Goal: Answer question/provide support

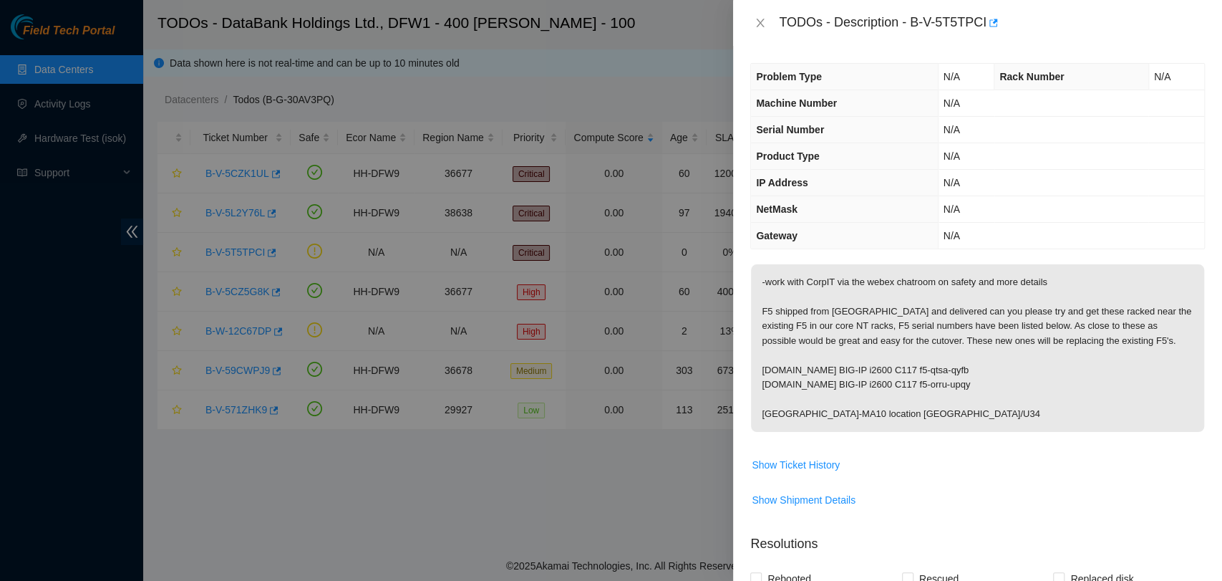
scroll to position [317, 0]
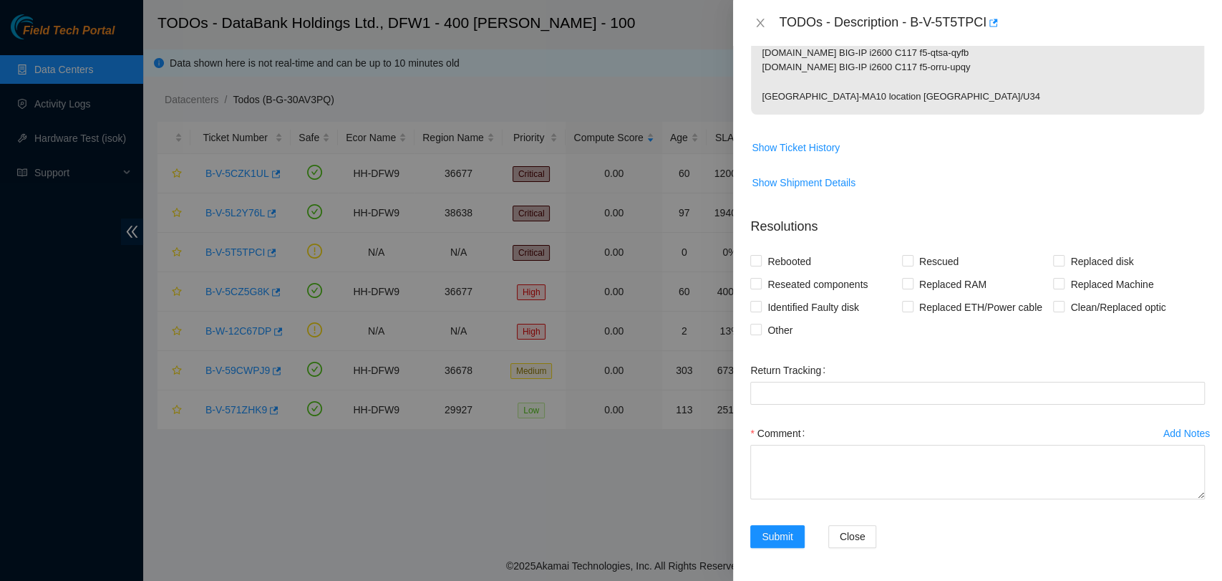
click at [754, 34] on div "TODOs - Description - B-V-5T5TPCI" at bounding box center [978, 22] width 455 height 23
click at [759, 21] on icon "close" at bounding box center [761, 23] width 8 height 9
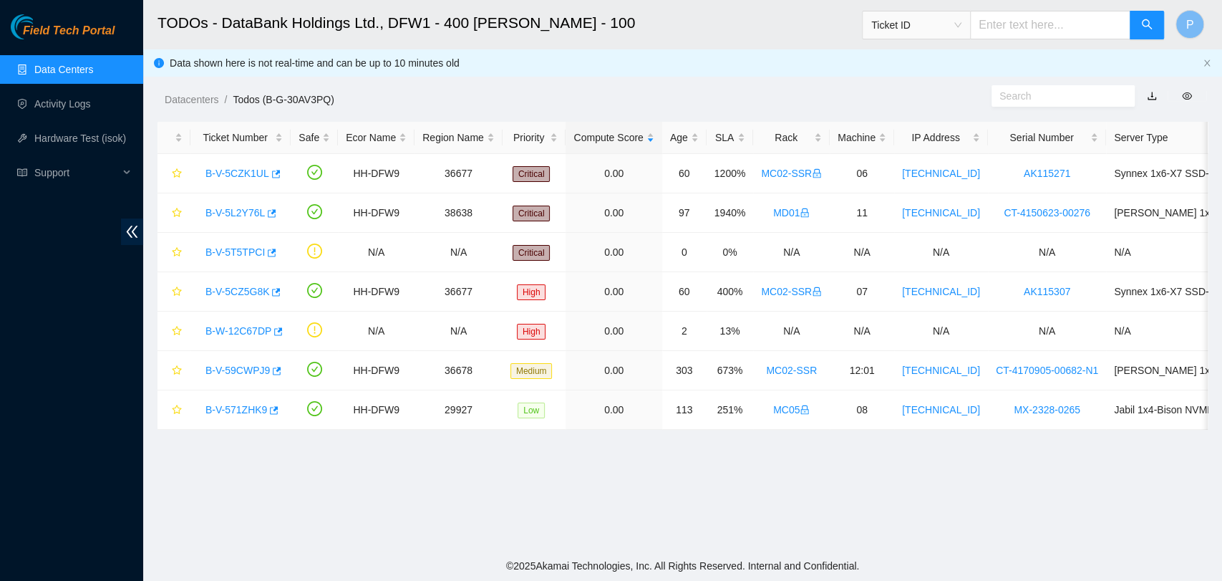
scroll to position [235, 0]
drag, startPoint x: 193, startPoint y: 249, endPoint x: 1043, endPoint y: 257, distance: 850.1
click at [1043, 257] on tr "B-V-5T5TPCI N/A N/A Critical 0.00 0 0% N/A N/A N/A N/A N/A" at bounding box center [785, 252] width 1255 height 39
copy tr "B-V-5T5TPCI N/A N/A Critical 0.00 0 0% N/A N/A N/A N/A"
click at [215, 246] on link "B-V-5T5TPCI" at bounding box center [235, 251] width 59 height 11
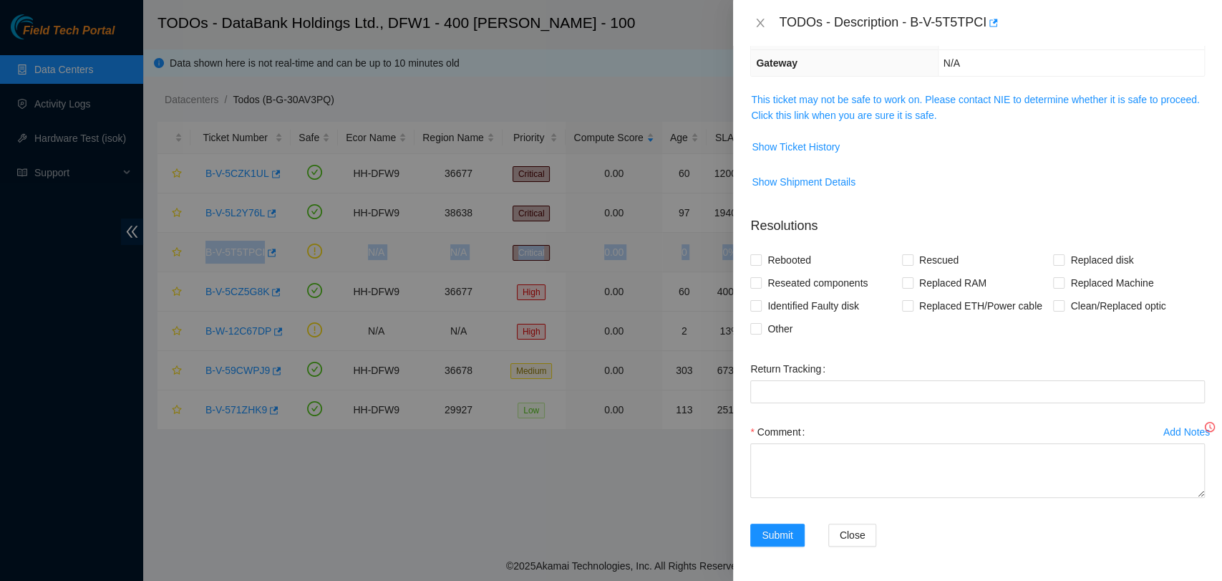
scroll to position [172, 0]
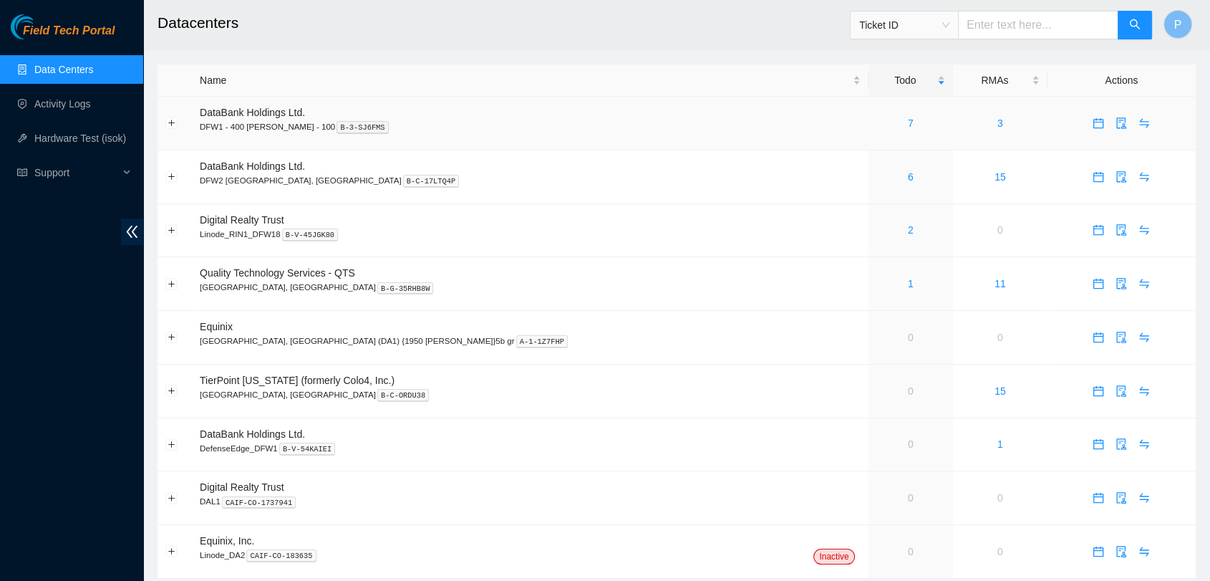
click at [869, 135] on td "7" at bounding box center [911, 124] width 85 height 54
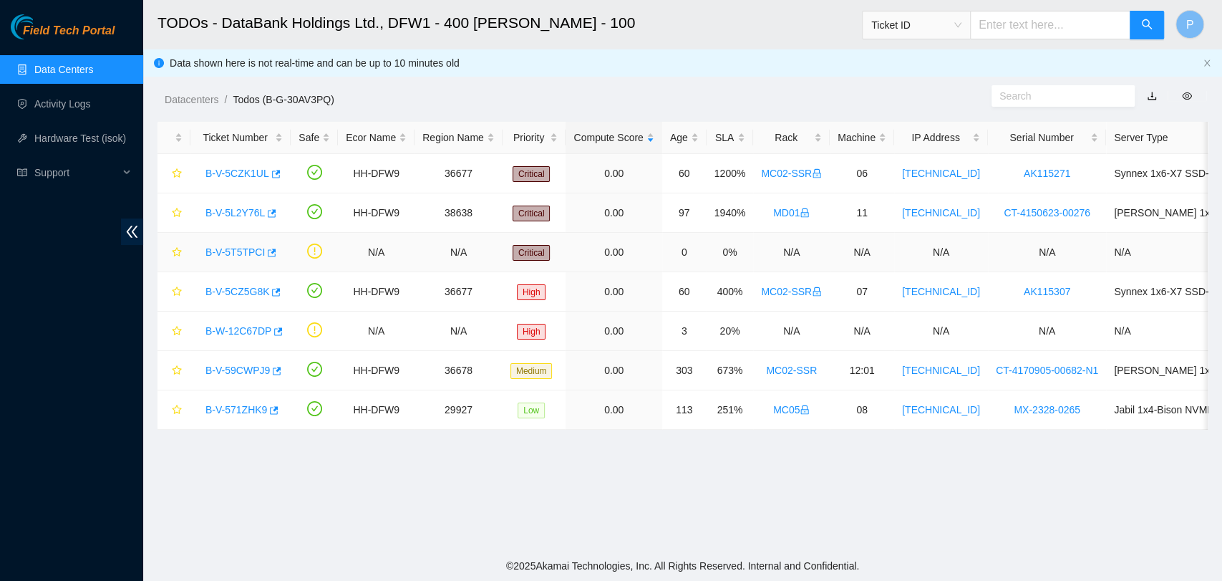
click at [217, 250] on link "B-V-5T5TPCI" at bounding box center [235, 251] width 59 height 11
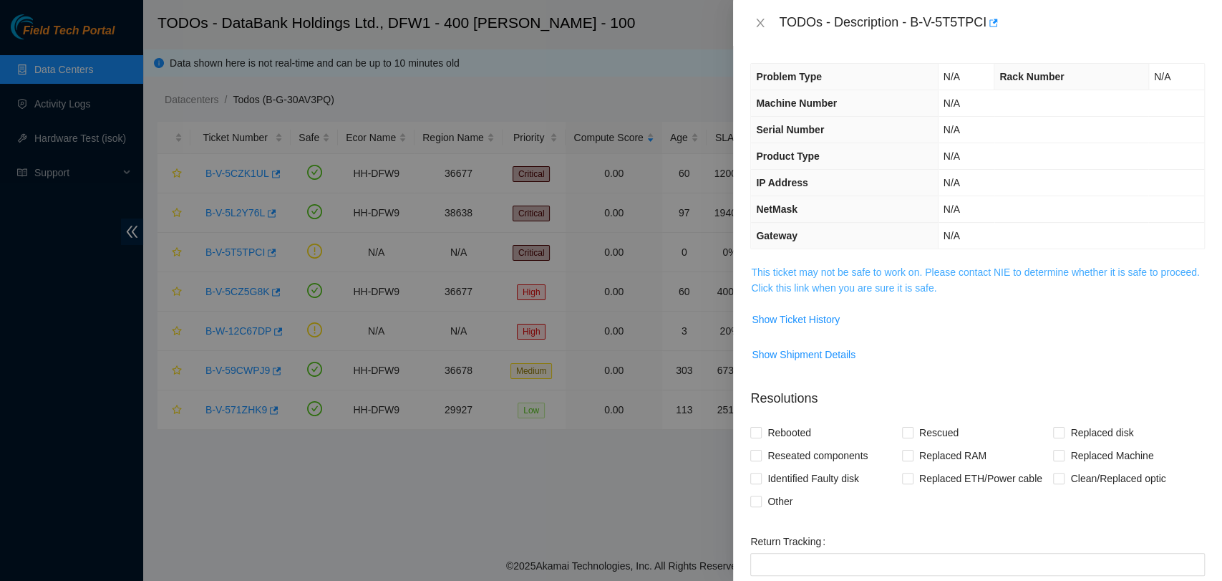
click at [931, 287] on link "This ticket may not be safe to work on. Please contact NIE to determine whether…" at bounding box center [975, 279] width 448 height 27
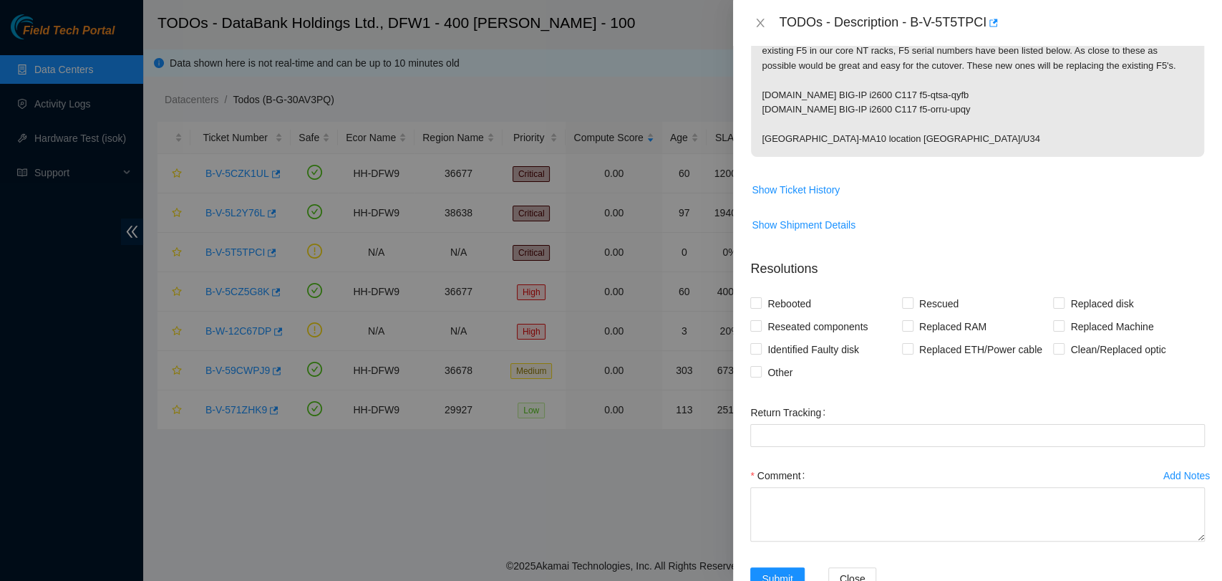
scroll to position [277, 0]
drag, startPoint x: 955, startPoint y: 477, endPoint x: 945, endPoint y: 494, distance: 20.3
click at [945, 494] on div "Comment" at bounding box center [978, 505] width 455 height 86
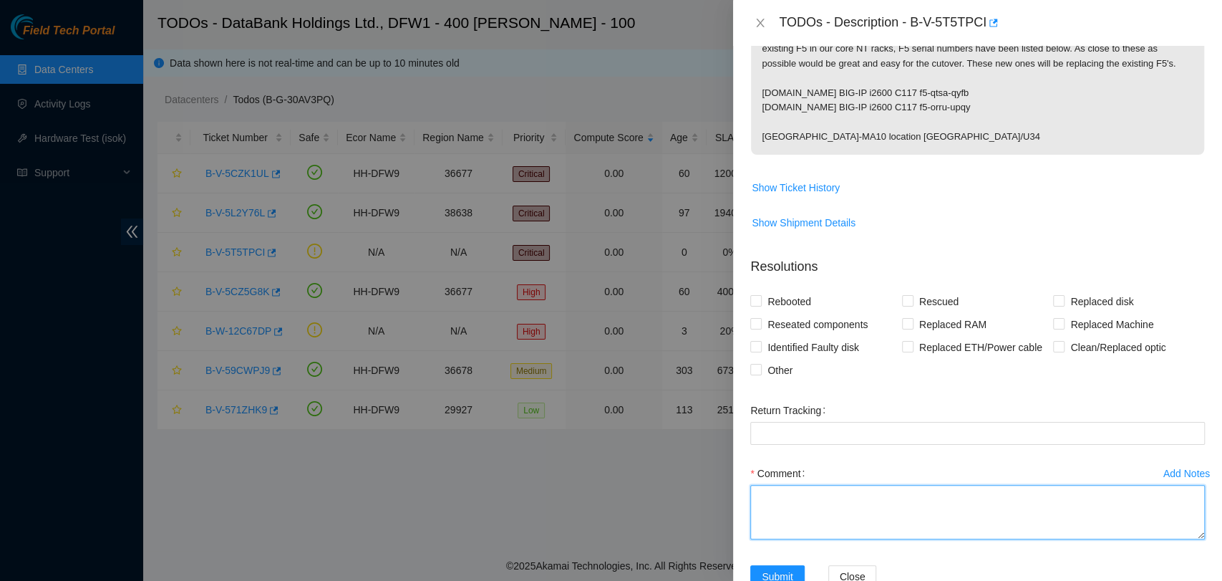
click at [945, 494] on textarea "Comment" at bounding box center [978, 512] width 455 height 54
paste textarea "I unpacked the F5 routers provided by Nick and attached the side rails to the d…"
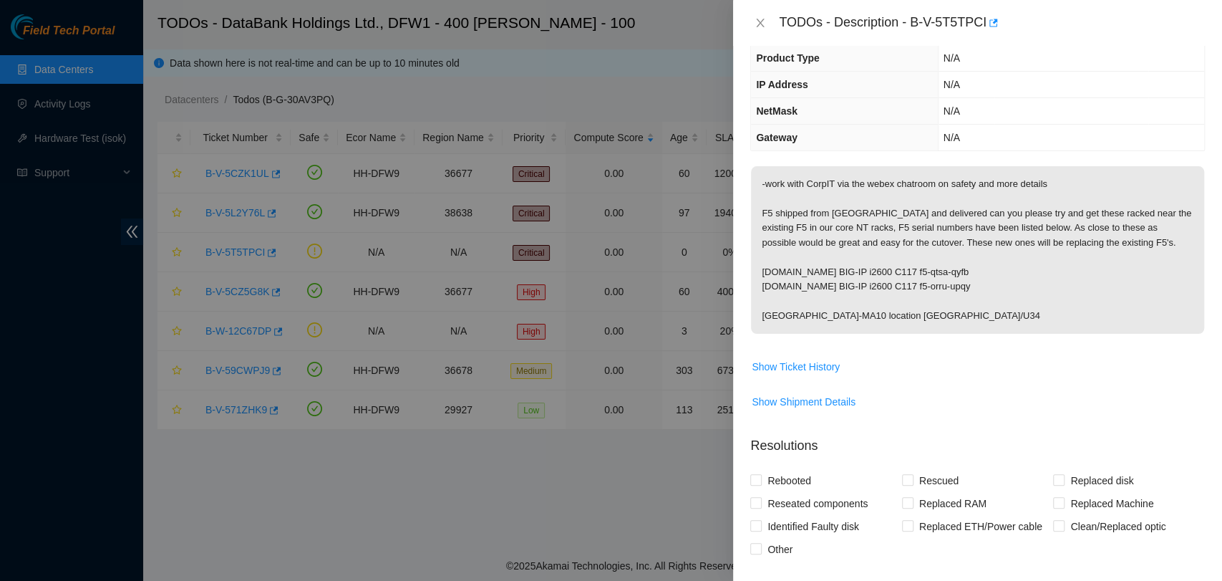
scroll to position [317, 0]
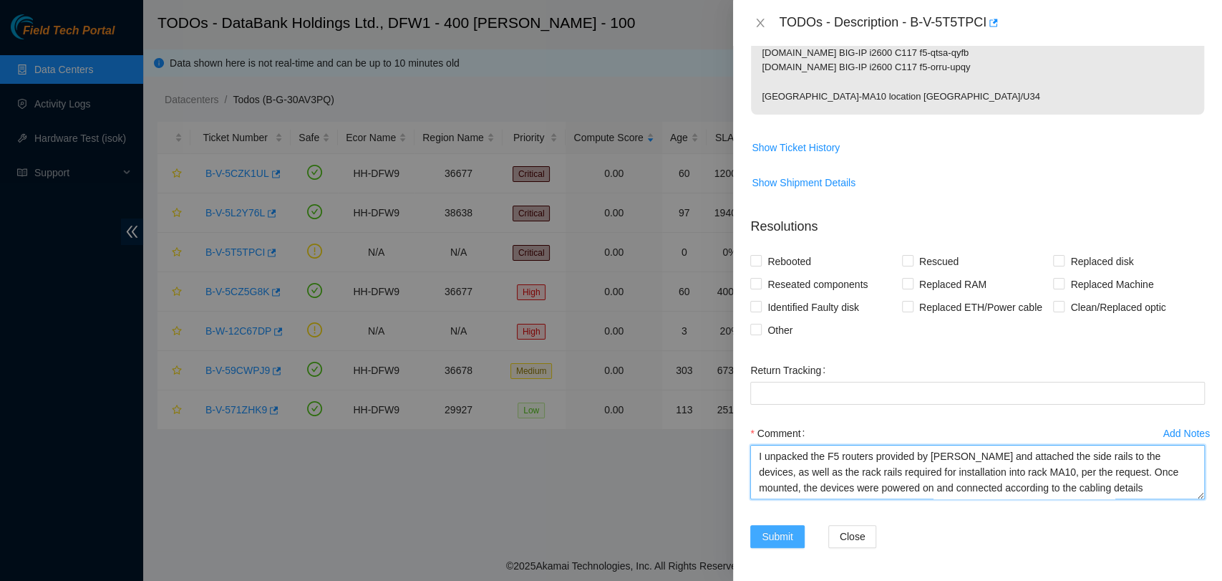
type textarea "I unpacked the F5 routers provided by Nick and attached the side rails to the d…"
click at [776, 544] on button "Submit" at bounding box center [778, 536] width 54 height 23
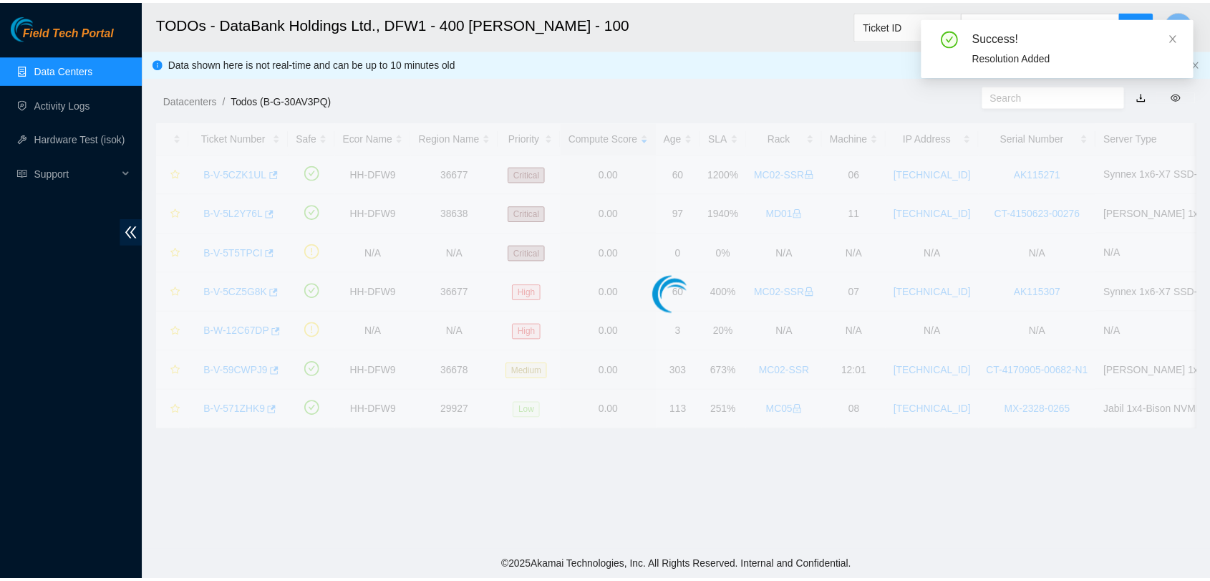
scroll to position [235, 0]
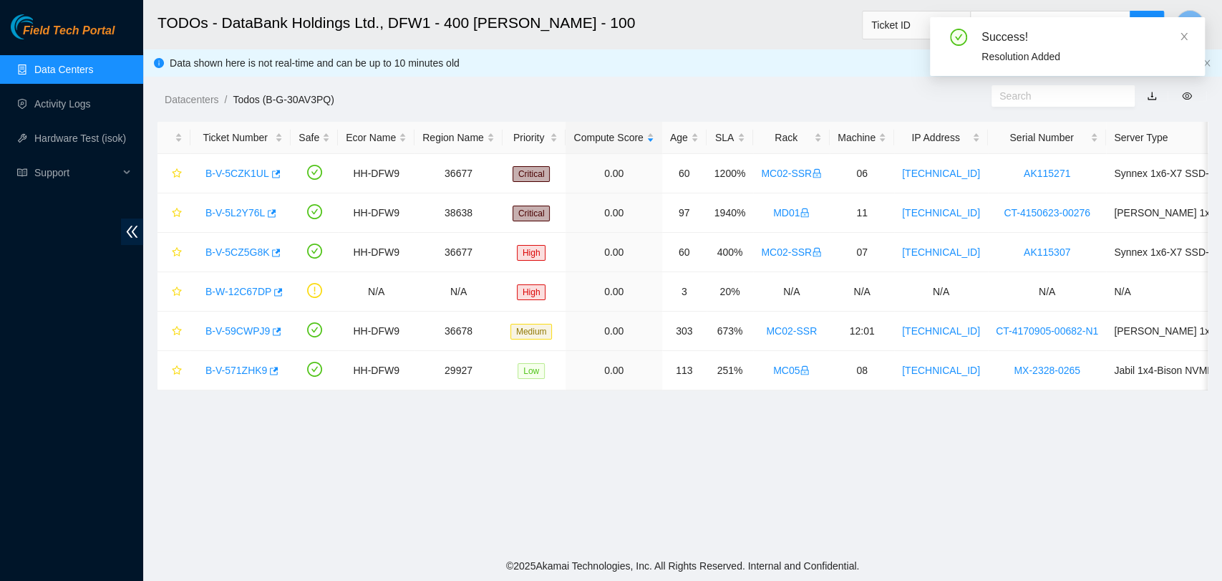
click at [93, 70] on link "Data Centers" at bounding box center [63, 69] width 59 height 11
